Goal: Task Accomplishment & Management: Complete application form

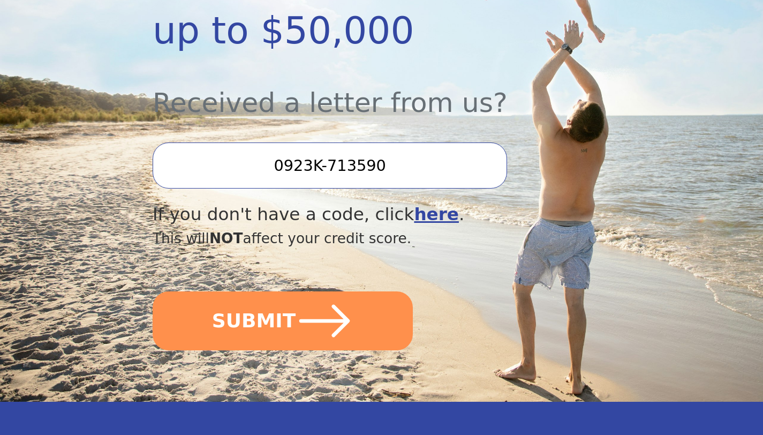
scroll to position [340, 0]
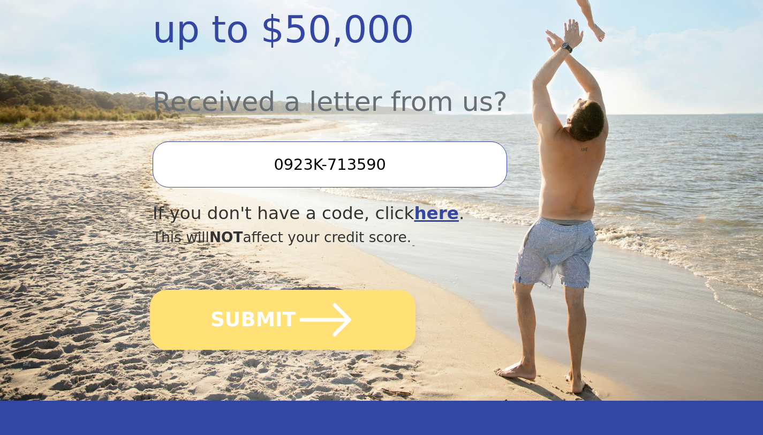
click at [264, 310] on button "SUBMIT" at bounding box center [282, 320] width 265 height 60
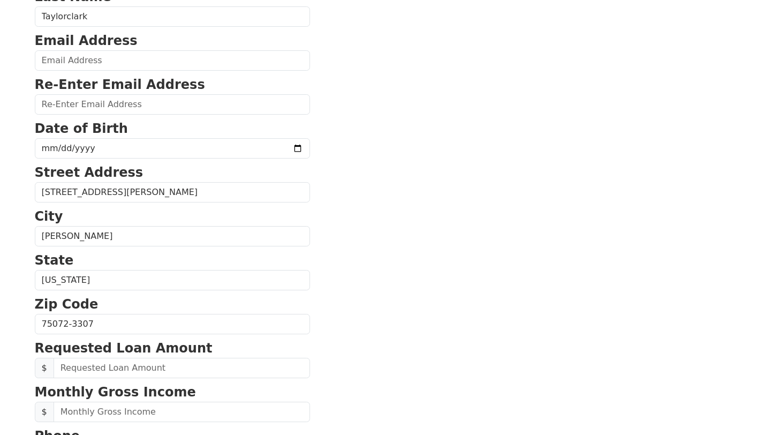
scroll to position [159, 0]
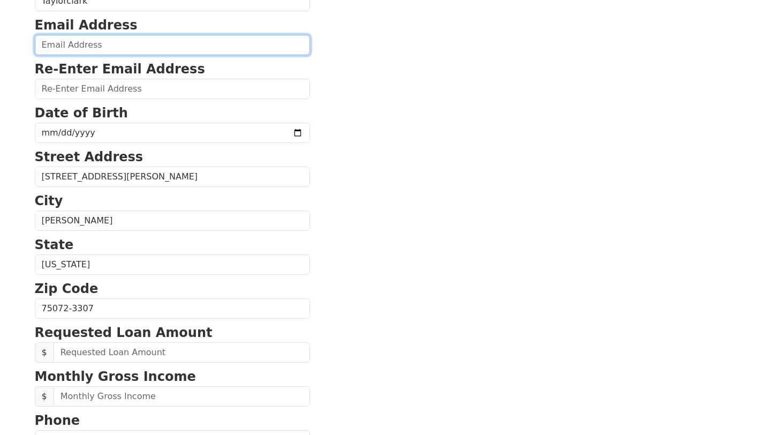
click at [166, 55] on input "email" at bounding box center [172, 45] width 275 height 20
type input "[EMAIL_ADDRESS][DOMAIN_NAME]"
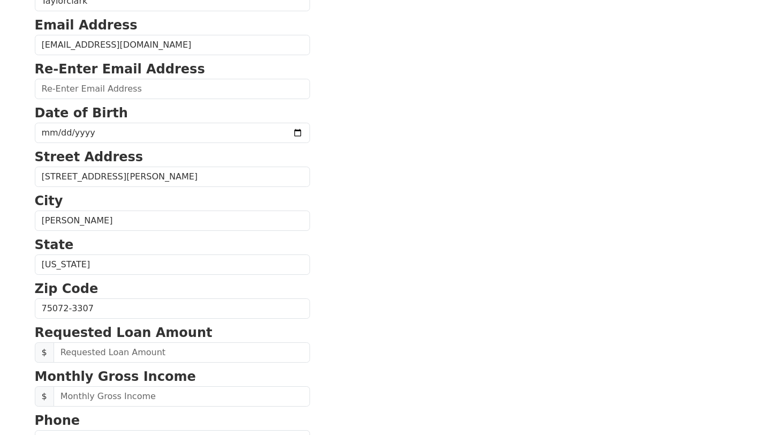
type input "joannclark85@gmail.com"
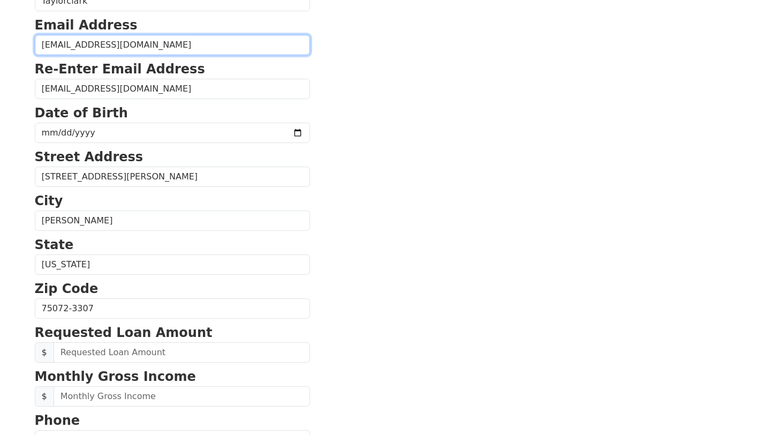
type input "(469) 667-2484"
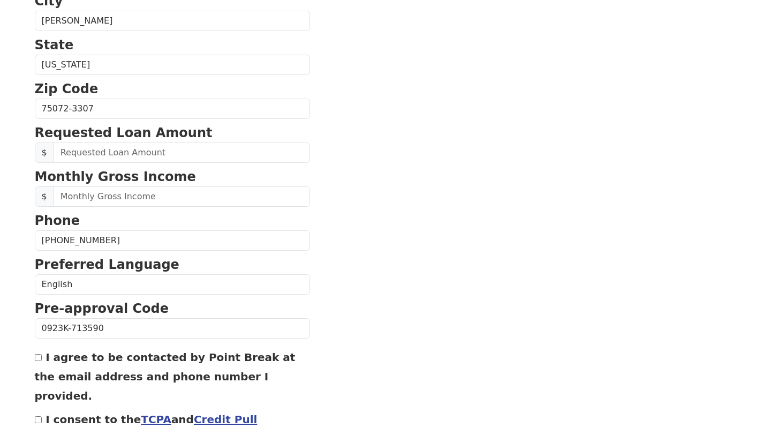
scroll to position [362, 0]
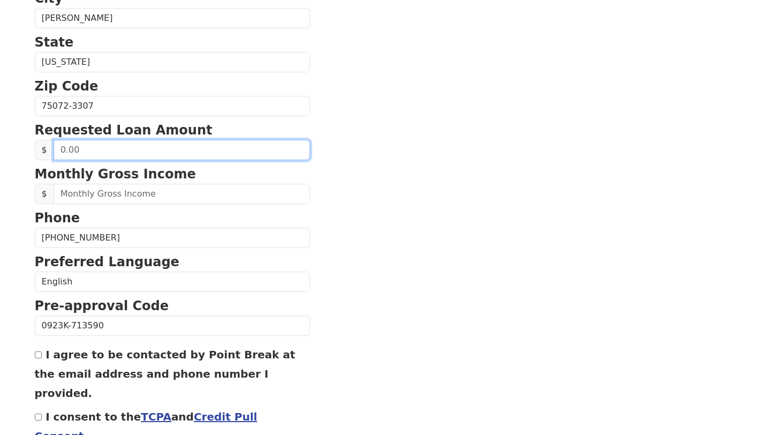
click at [178, 160] on input "text" at bounding box center [182, 150] width 256 height 20
click at [68, 160] on input "2,000.00" at bounding box center [182, 150] width 256 height 20
type input "20,000.00"
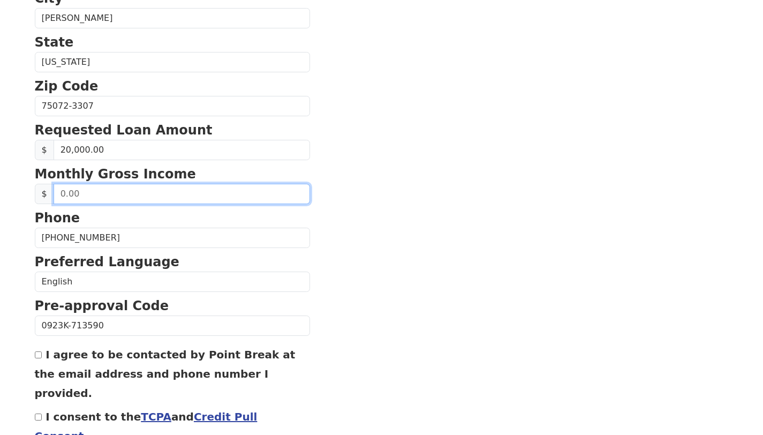
click at [148, 204] on input "text" at bounding box center [182, 194] width 256 height 20
type input "4,600.00"
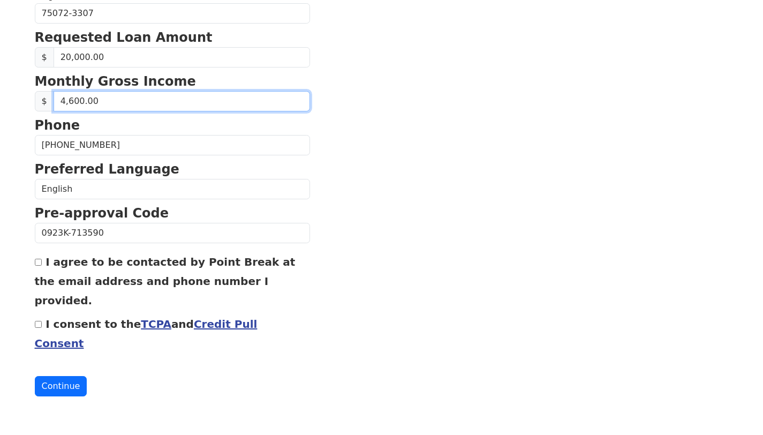
scroll to position [503, 0]
click at [35, 259] on input "I agree to be contacted by Point Break at the email address and phone number I …" at bounding box center [38, 261] width 7 height 7
checkbox input "true"
click at [39, 322] on input "I consent to the TCPA and Credit Pull Consent" at bounding box center [38, 324] width 7 height 7
checkbox input "true"
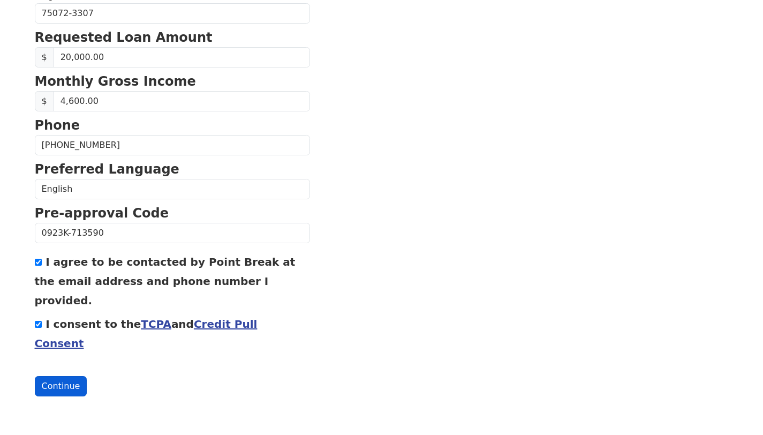
click at [63, 383] on button "Continue" at bounding box center [61, 386] width 52 height 20
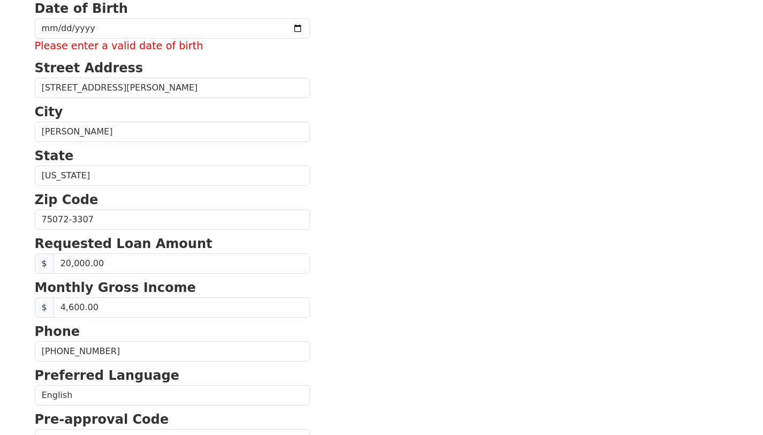
scroll to position [249, 0]
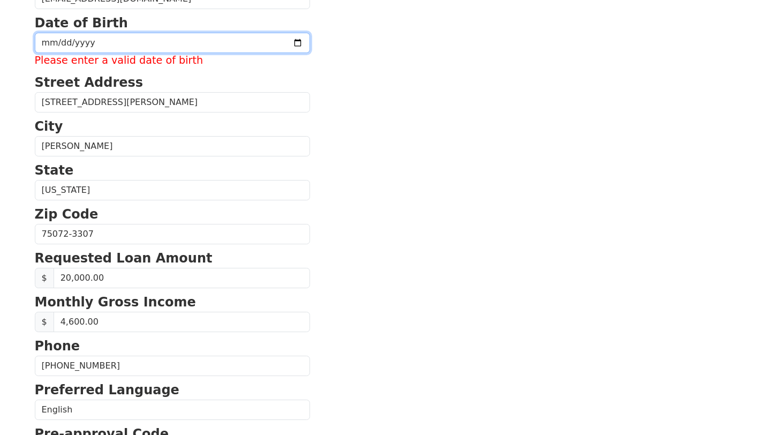
click at [237, 53] on input "date" at bounding box center [172, 43] width 275 height 20
type input "1965-07-08"
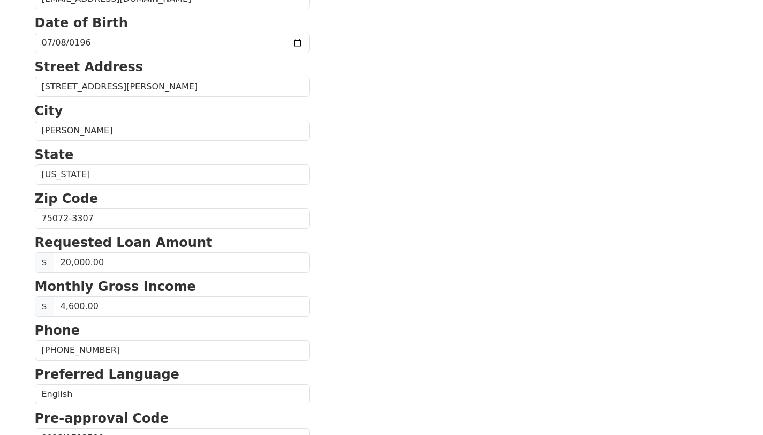
click at [384, 148] on section "First Name Joann Last Name Taylorclark Email Address joannclark85@gmail.com Re-…" at bounding box center [382, 219] width 694 height 763
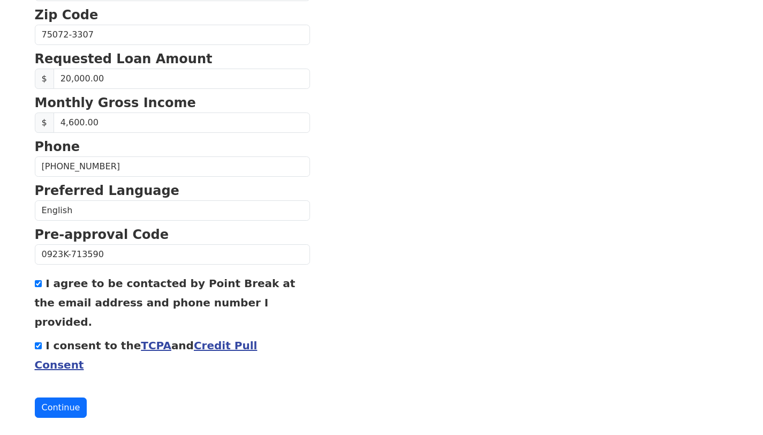
scroll to position [503, 0]
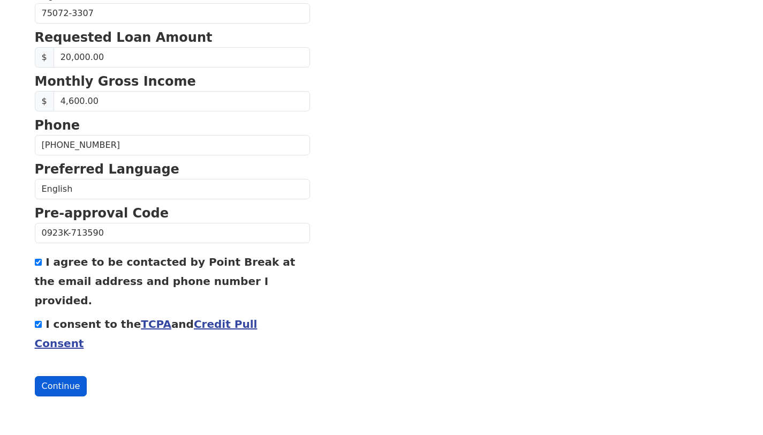
click at [61, 382] on button "Continue" at bounding box center [61, 386] width 52 height 20
